Goal: Check status: Check status

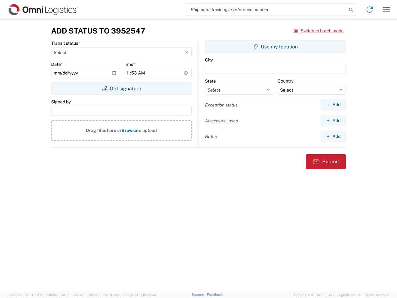
click at [266, 10] on input "search" at bounding box center [266, 10] width 161 height 12
click at [351, 10] on icon at bounding box center [351, 10] width 9 height 9
click at [370, 10] on icon at bounding box center [370, 10] width 10 height 10
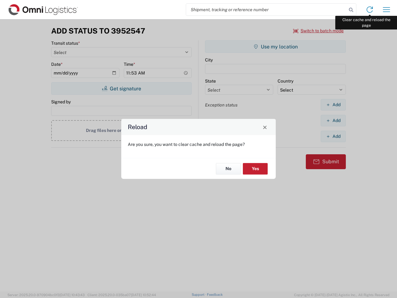
click at [387, 10] on div "Reload Are you sure, you want to clear cache and reload the page? No Yes" at bounding box center [198, 149] width 397 height 298
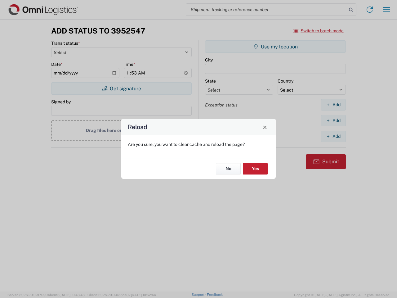
click at [319, 31] on div "Reload Are you sure, you want to clear cache and reload the page? No Yes" at bounding box center [198, 149] width 397 height 298
click at [121, 88] on div "Reload Are you sure, you want to clear cache and reload the page? No Yes" at bounding box center [198, 149] width 397 height 298
click at [275, 47] on div "Reload Are you sure, you want to clear cache and reload the page? No Yes" at bounding box center [198, 149] width 397 height 298
click at [333, 105] on div "Reload Are you sure, you want to clear cache and reload the page? No Yes" at bounding box center [198, 149] width 397 height 298
click at [333, 120] on div "Reload Are you sure, you want to clear cache and reload the page? No Yes" at bounding box center [198, 149] width 397 height 298
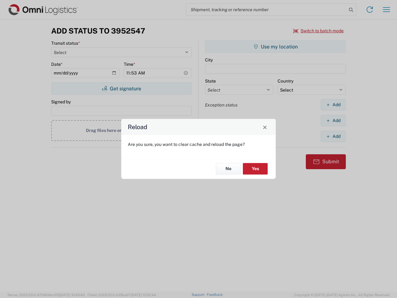
click at [333, 136] on div "Reload Are you sure, you want to clear cache and reload the page? No Yes" at bounding box center [198, 149] width 397 height 298
